Goal: Information Seeking & Learning: Find specific page/section

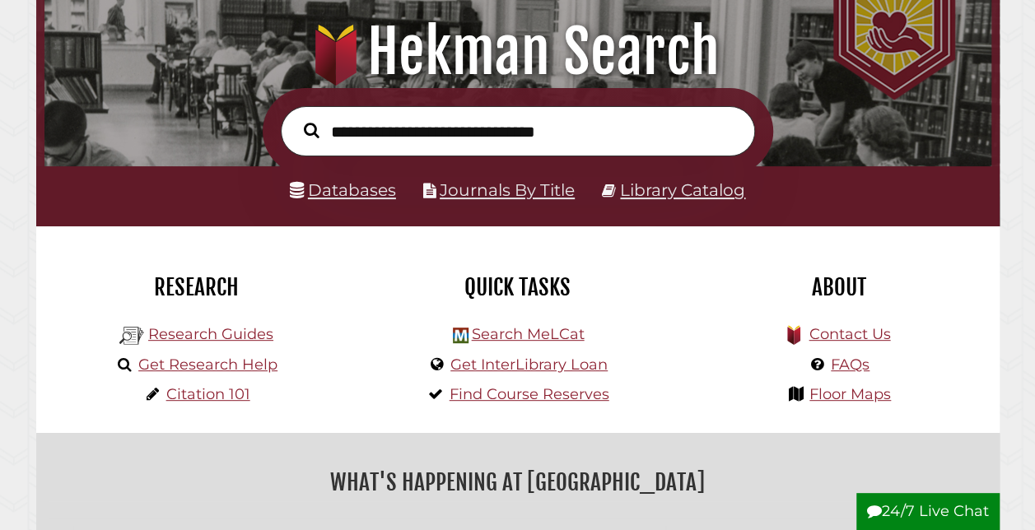
scroll to position [176, 0]
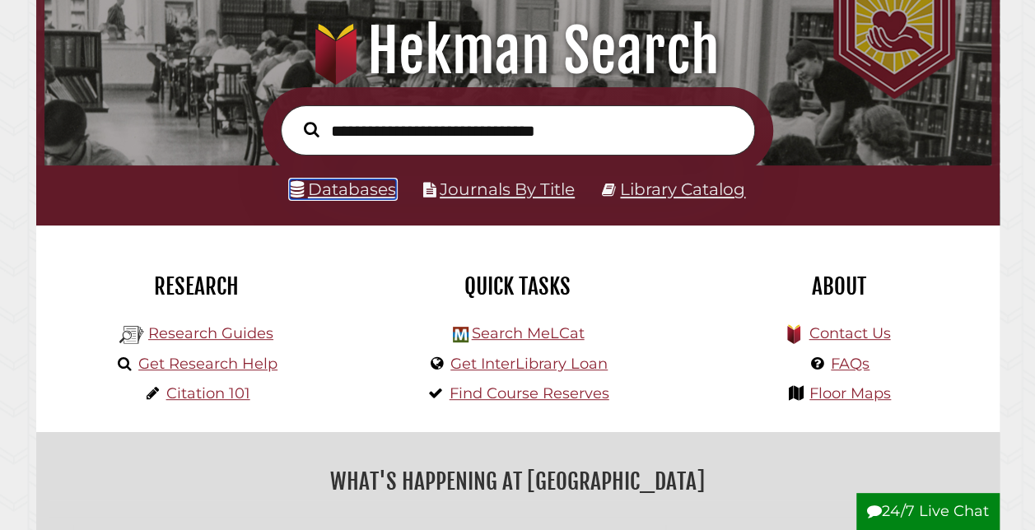
click at [357, 196] on link "Databases" at bounding box center [343, 189] width 106 height 20
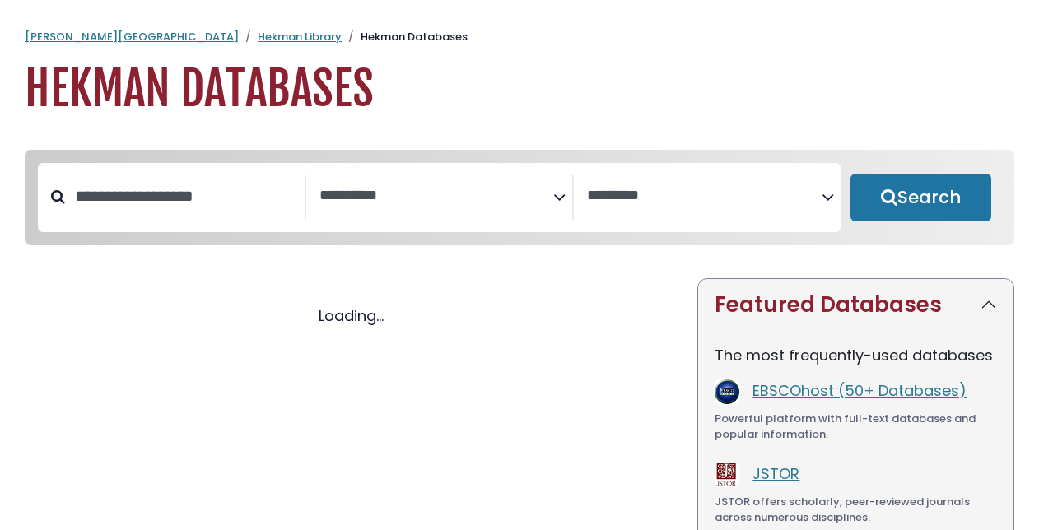
select select "Database Subject Filter"
select select "Database Vendors Filter"
select select "Database Subject Filter"
select select "Database Vendors Filter"
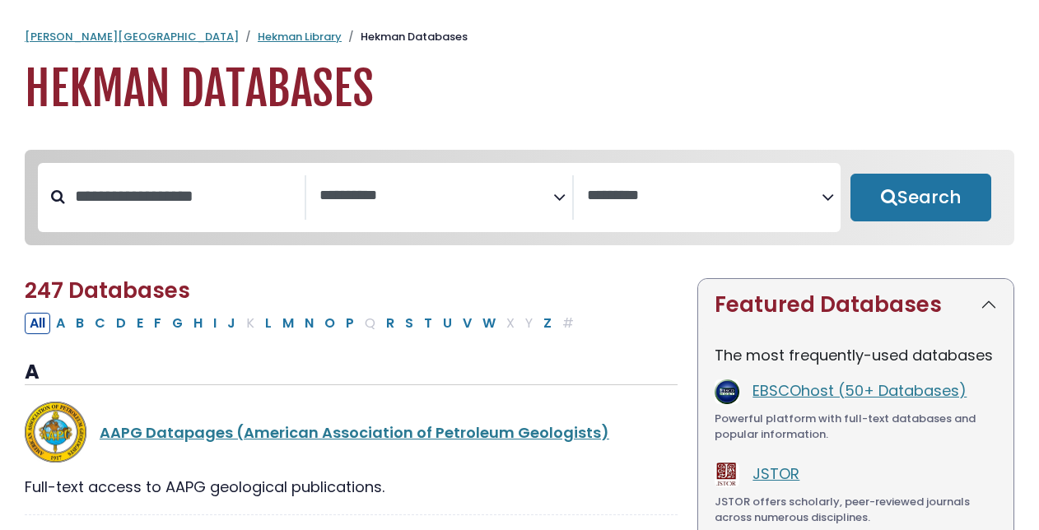
click at [185, 176] on div "Search filters" at bounding box center [185, 196] width 240 height 43
click at [153, 207] on input "Search database by title or keyword" at bounding box center [185, 196] width 240 height 27
type input "*"
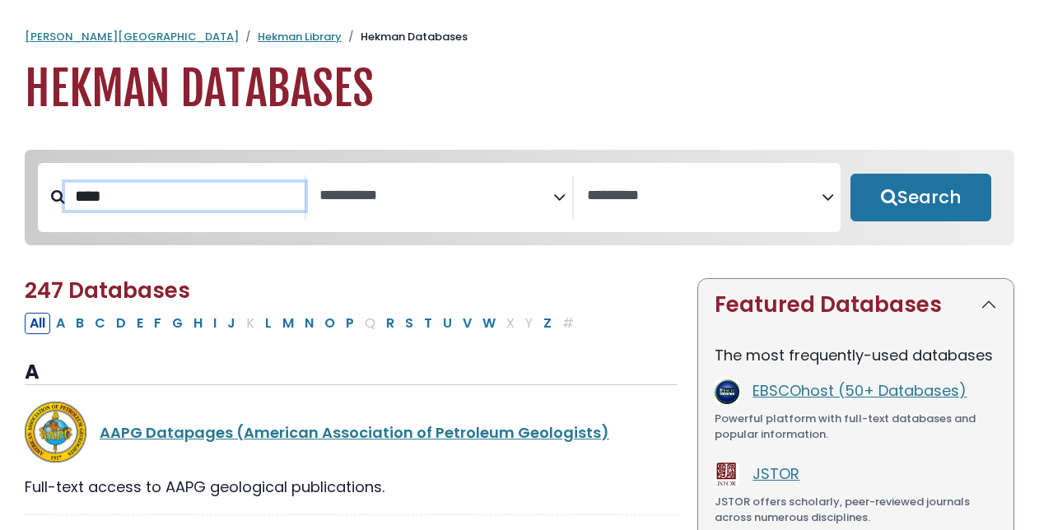
type input "****"
click at [851, 174] on button "Search" at bounding box center [921, 198] width 141 height 48
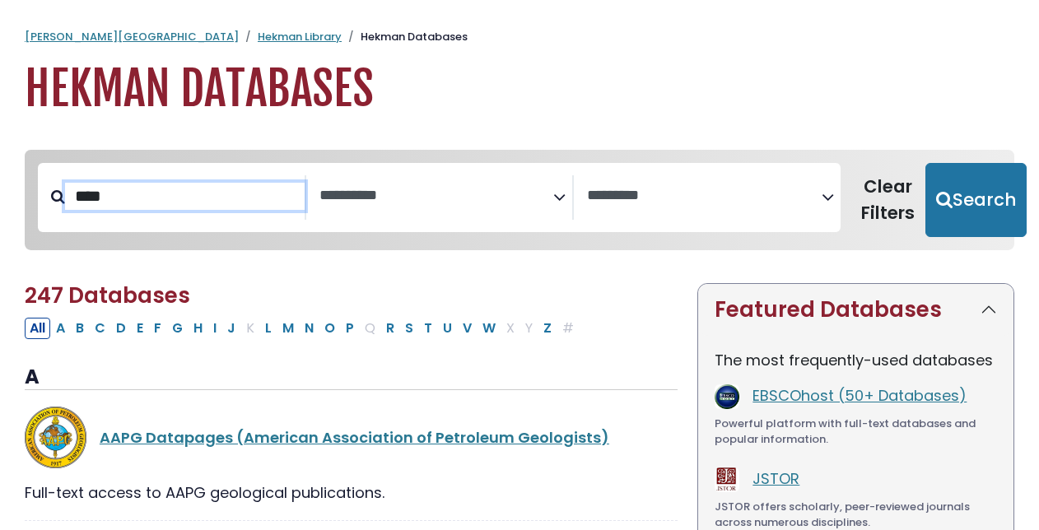
select select "Database Subject Filter"
select select "Database Vendors Filter"
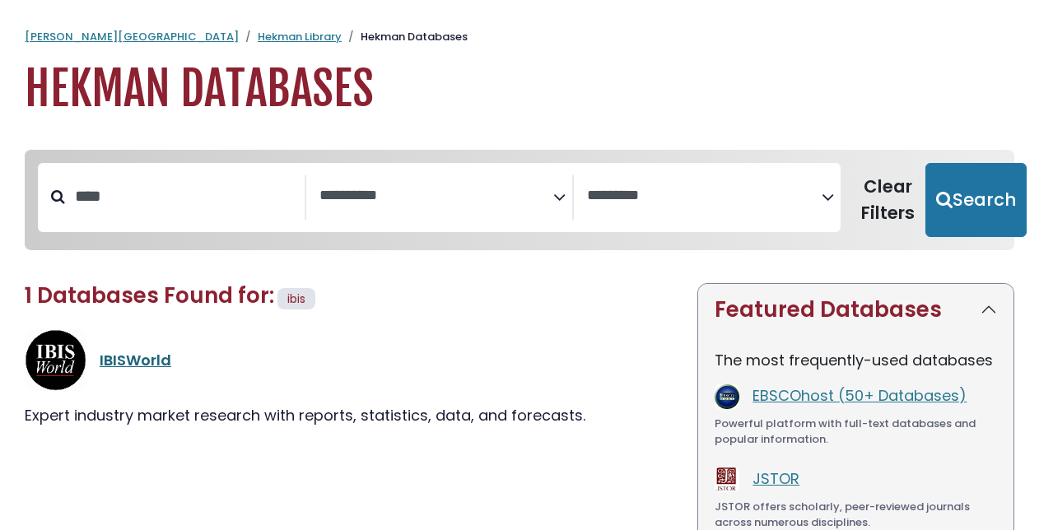
click at [147, 365] on link "IBISWorld" at bounding box center [136, 360] width 72 height 21
